Goal: Task Accomplishment & Management: Manage account settings

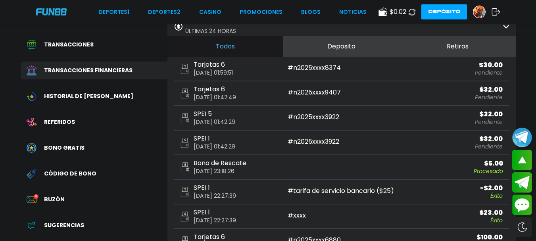
scroll to position [40, 0]
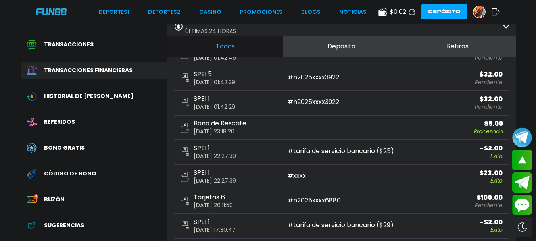
click at [413, 15] on use at bounding box center [412, 12] width 9 height 9
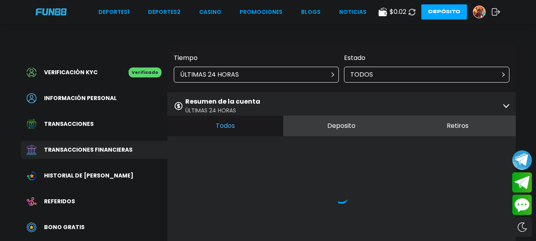
click at [410, 10] on icon at bounding box center [412, 12] width 7 height 7
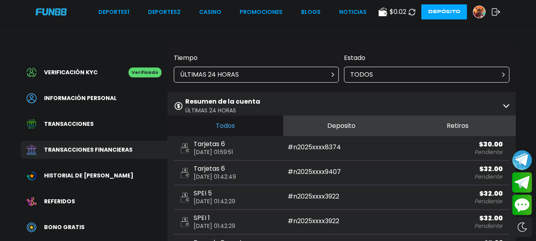
click at [411, 11] on icon at bounding box center [412, 12] width 7 height 7
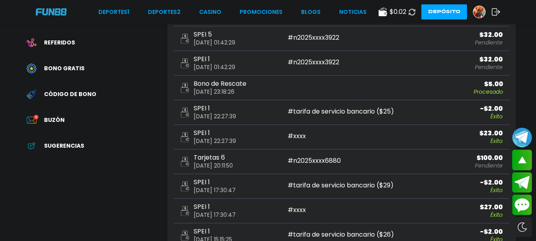
scroll to position [40, 0]
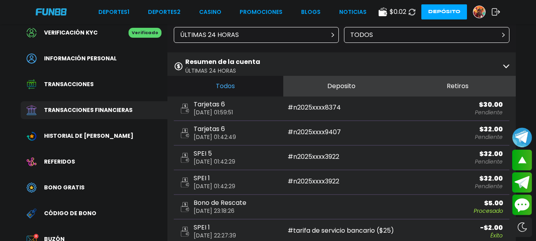
click at [409, 12] on icon at bounding box center [412, 12] width 7 height 7
click at [496, 12] on icon at bounding box center [495, 12] width 9 height 8
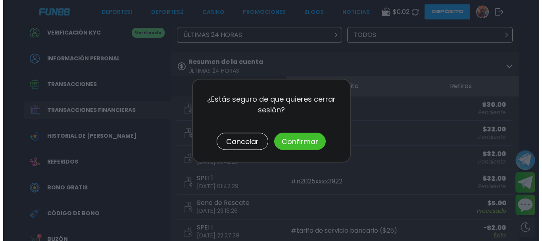
scroll to position [0, 0]
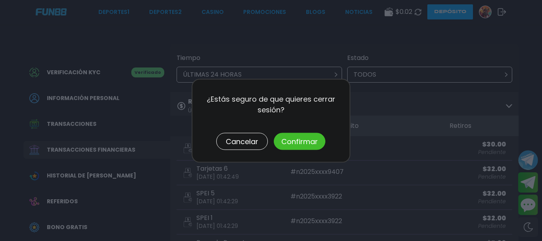
click at [303, 139] on button "Confirmar" at bounding box center [300, 140] width 52 height 17
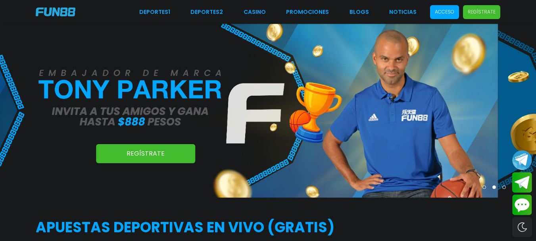
click at [443, 12] on p "Acceso" at bounding box center [444, 11] width 19 height 7
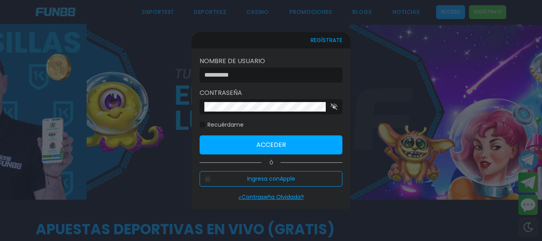
click at [312, 81] on div at bounding box center [271, 74] width 143 height 15
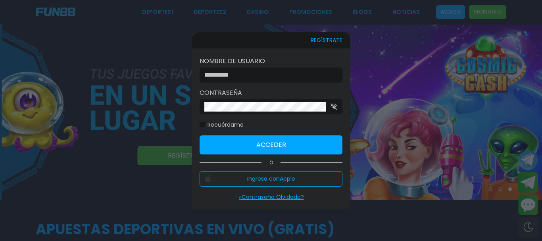
click at [319, 71] on input at bounding box center [268, 75] width 129 height 10
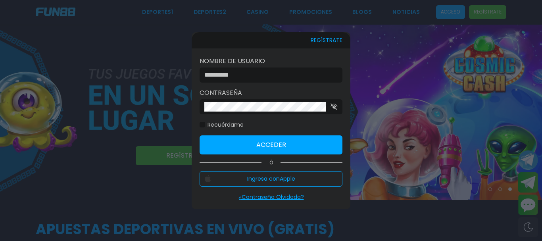
click at [311, 79] on input at bounding box center [268, 75] width 129 height 10
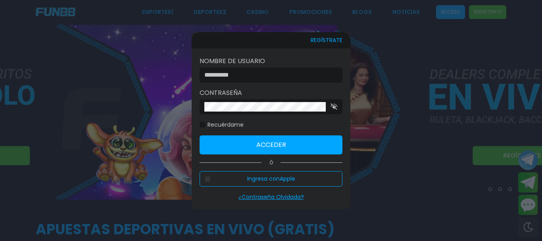
click at [271, 79] on input at bounding box center [268, 75] width 129 height 10
click at [258, 79] on input at bounding box center [268, 75] width 129 height 10
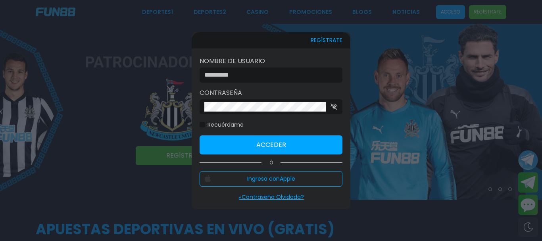
type input "*******"
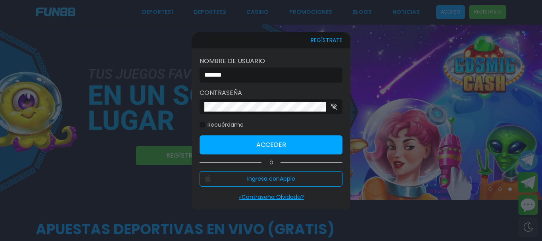
click at [251, 147] on button "Acceder" at bounding box center [271, 144] width 143 height 19
